Goal: Information Seeking & Learning: Compare options

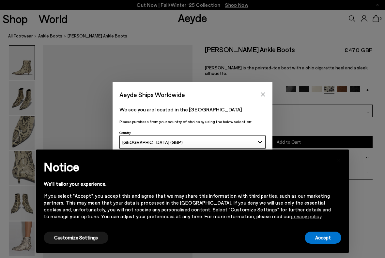
click at [263, 94] on icon "Close" at bounding box center [262, 94] width 5 height 5
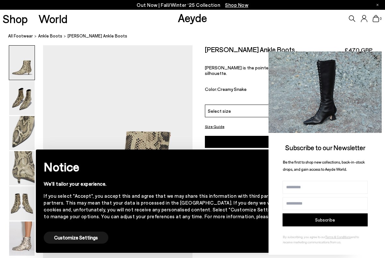
click at [377, 58] on icon at bounding box center [375, 58] width 8 height 8
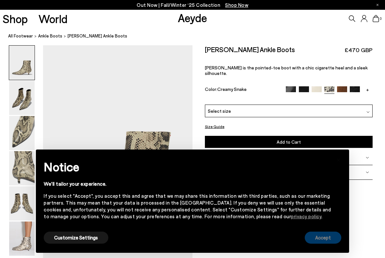
click at [330, 240] on button "Accept" at bounding box center [323, 238] width 37 height 12
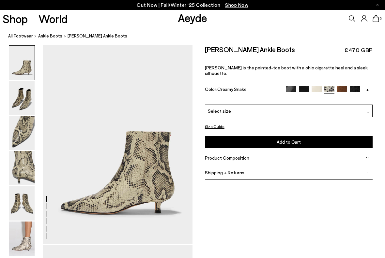
click at [305, 86] on img at bounding box center [304, 91] width 10 height 10
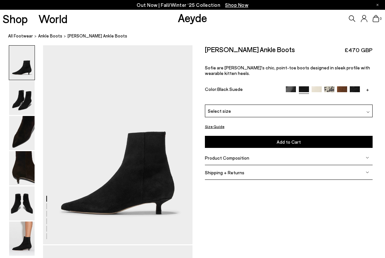
click at [293, 89] on img at bounding box center [291, 91] width 10 height 10
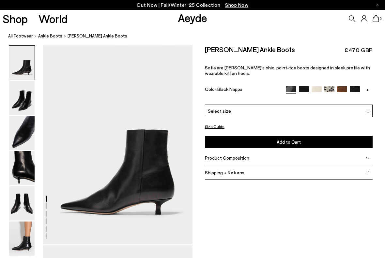
click at [355, 90] on img at bounding box center [355, 91] width 10 height 10
